Goal: Navigation & Orientation: Find specific page/section

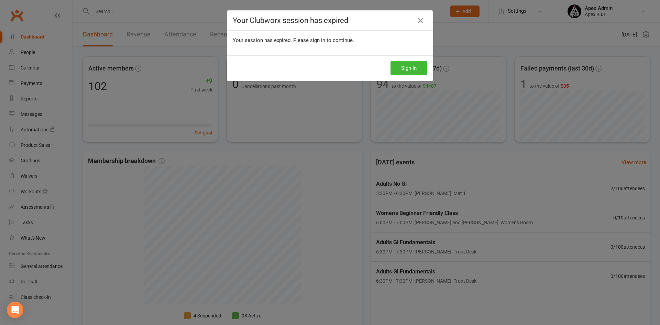
click at [406, 68] on div "Your Clubworx session has expired Your session has expired. Please sign in to c…" at bounding box center [330, 162] width 660 height 325
click at [411, 67] on button "Sign In" at bounding box center [408, 68] width 37 height 14
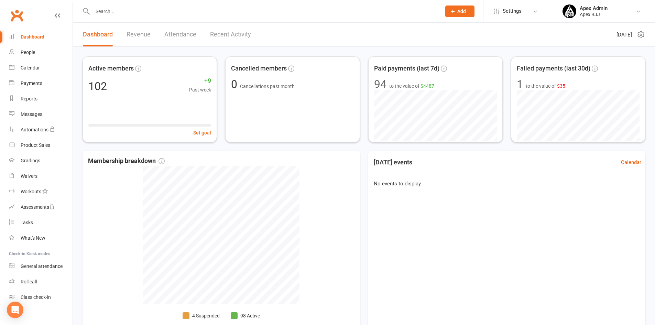
click at [134, 32] on link "Revenue" at bounding box center [138, 35] width 24 height 24
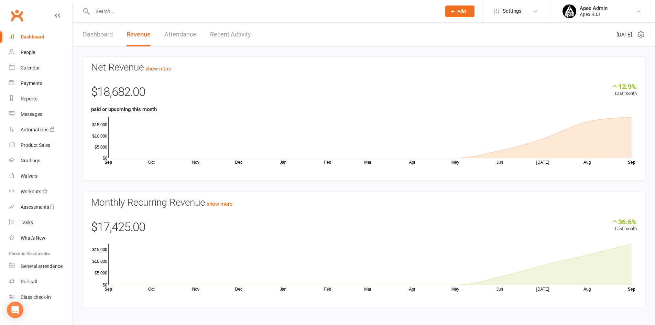
click at [94, 33] on link "Dashboard" at bounding box center [98, 35] width 30 height 24
